Goal: Understand site structure: Understand site structure

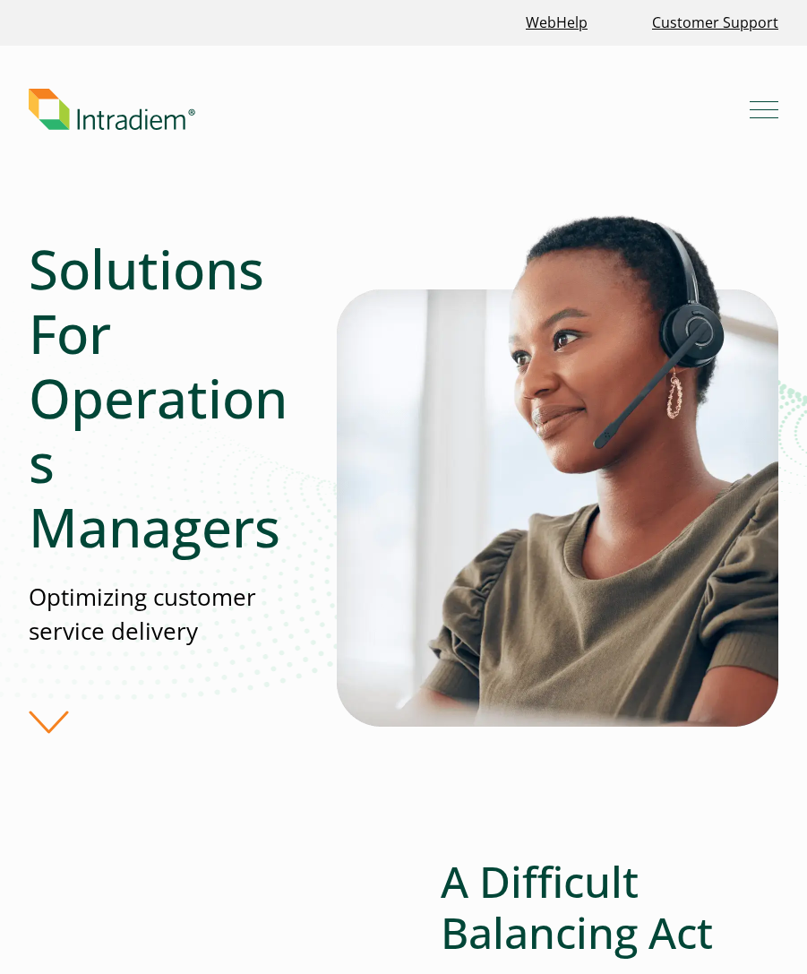
click at [768, 118] on span "Mobile Navigation Button" at bounding box center [764, 118] width 29 height 2
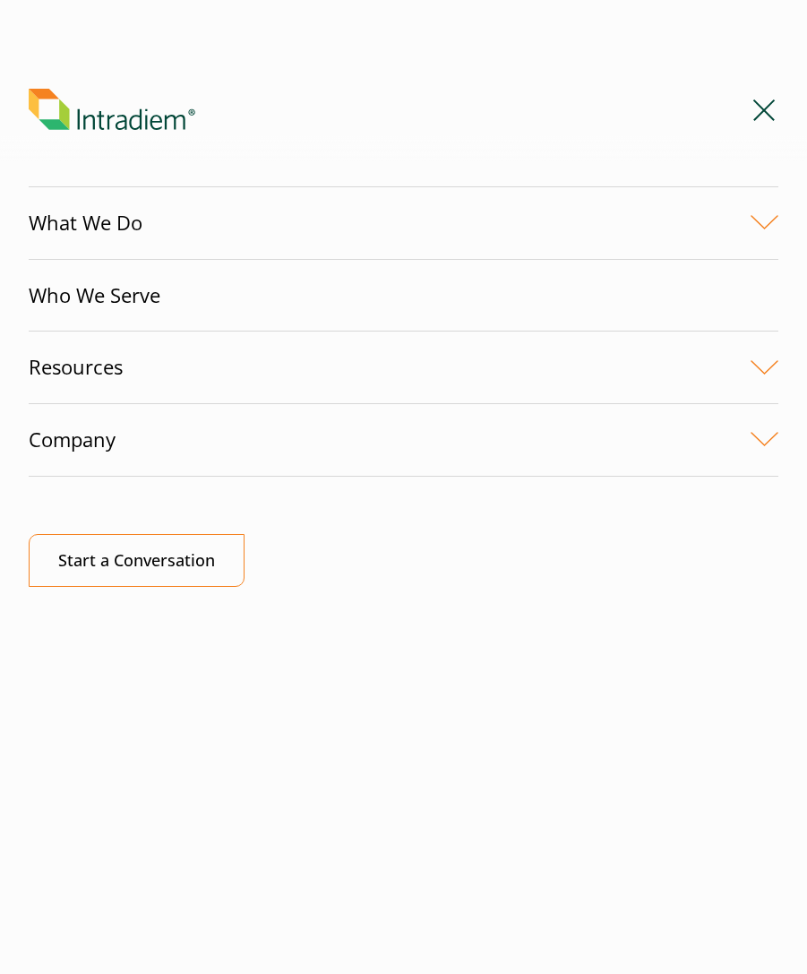
click at [768, 450] on link "Company" at bounding box center [404, 440] width 750 height 72
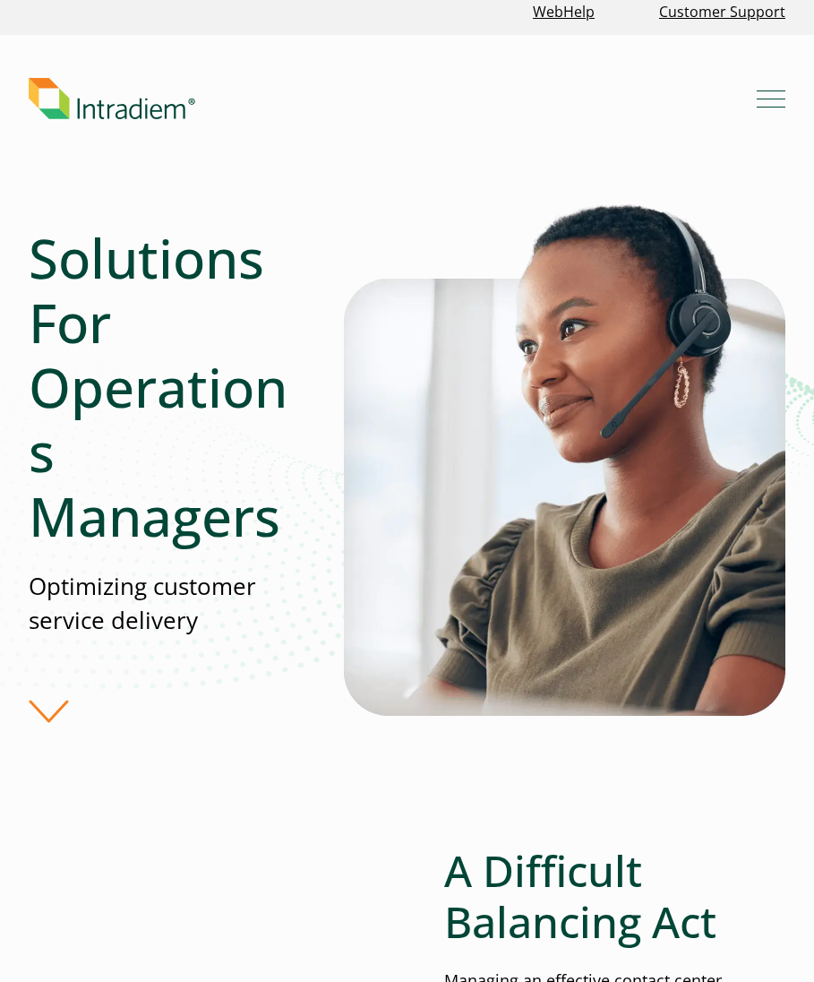
click at [777, 112] on button "Menu" at bounding box center [771, 98] width 29 height 29
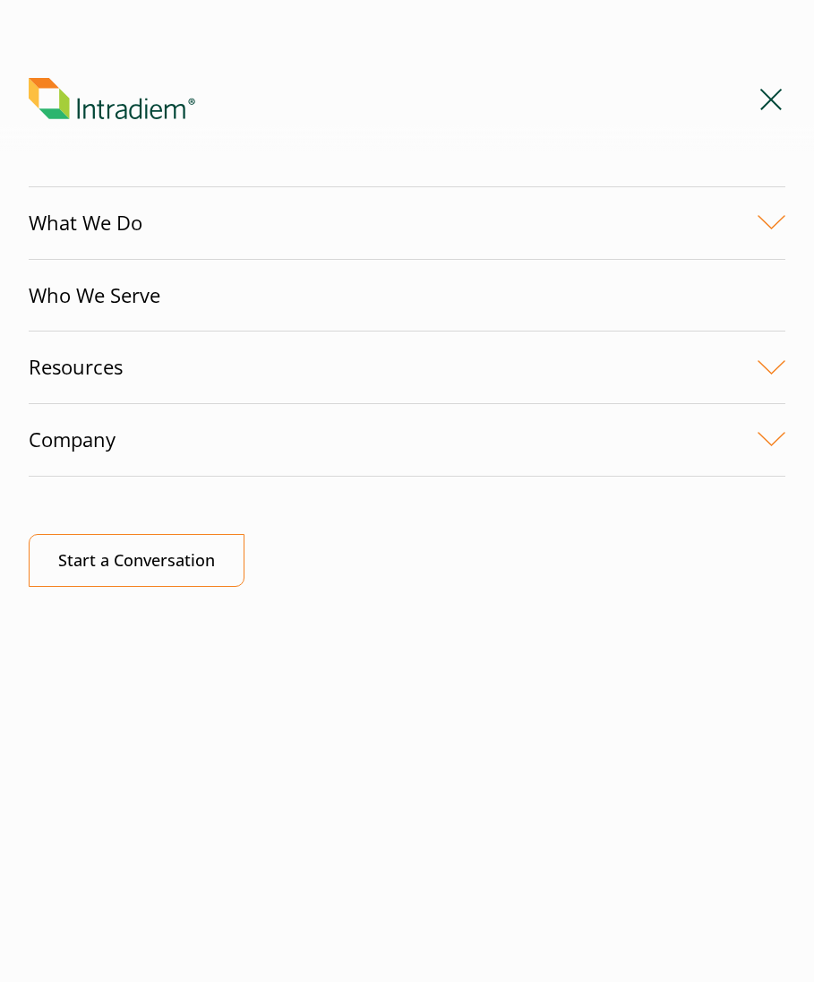
click at [778, 229] on link "What We Do" at bounding box center [407, 223] width 757 height 72
